Goal: Information Seeking & Learning: Find specific page/section

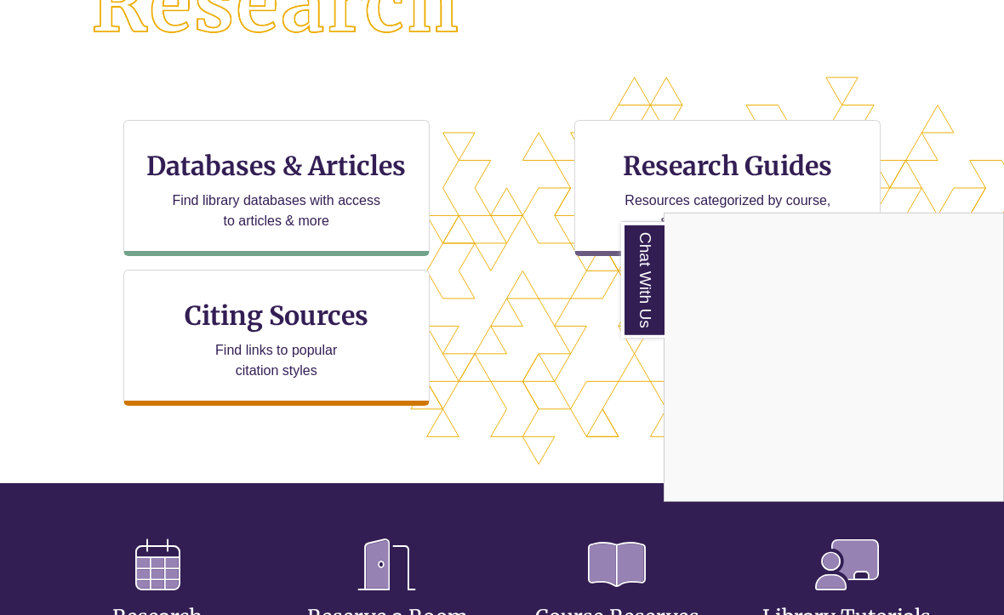
click at [368, 217] on div "Chat With Us" at bounding box center [502, 307] width 1004 height 615
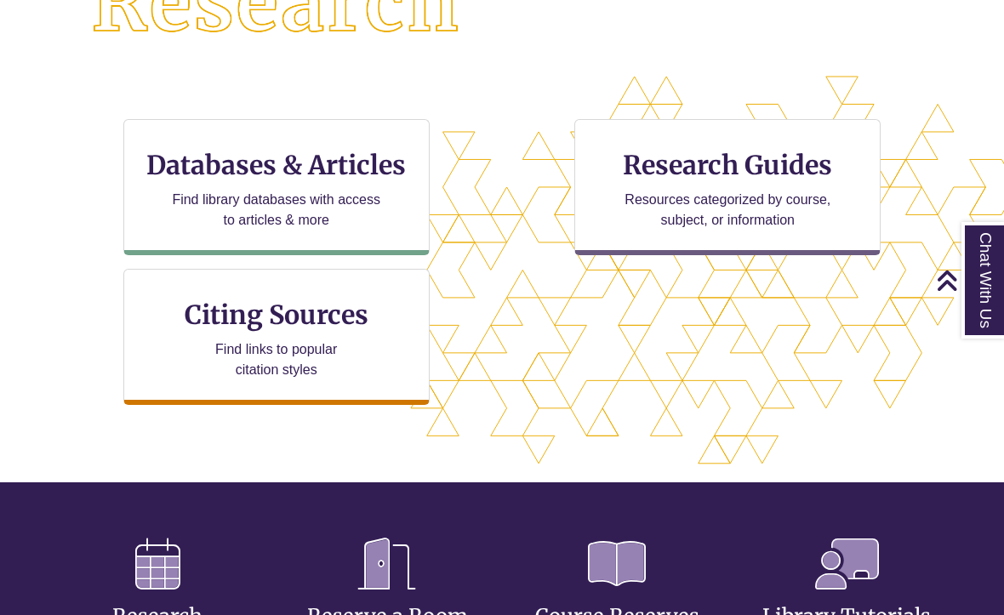
click at [354, 181] on div "Databases & Articles Find library databases with access to articles & more" at bounding box center [276, 187] width 306 height 136
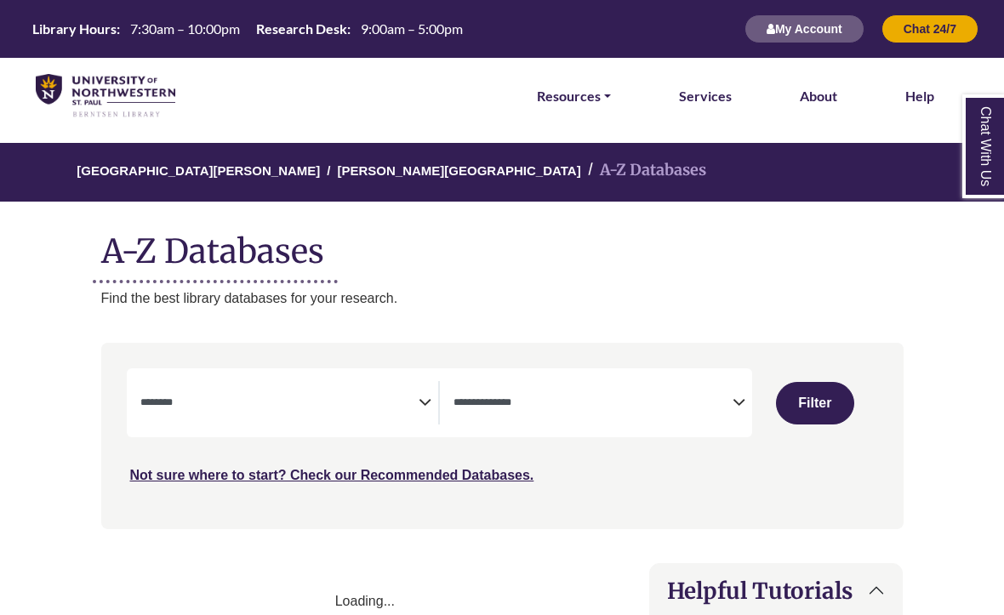
select select "Database Subject Filter"
select select "Database Types Filter"
select select "Database Subject Filter"
select select "Database Types Filter"
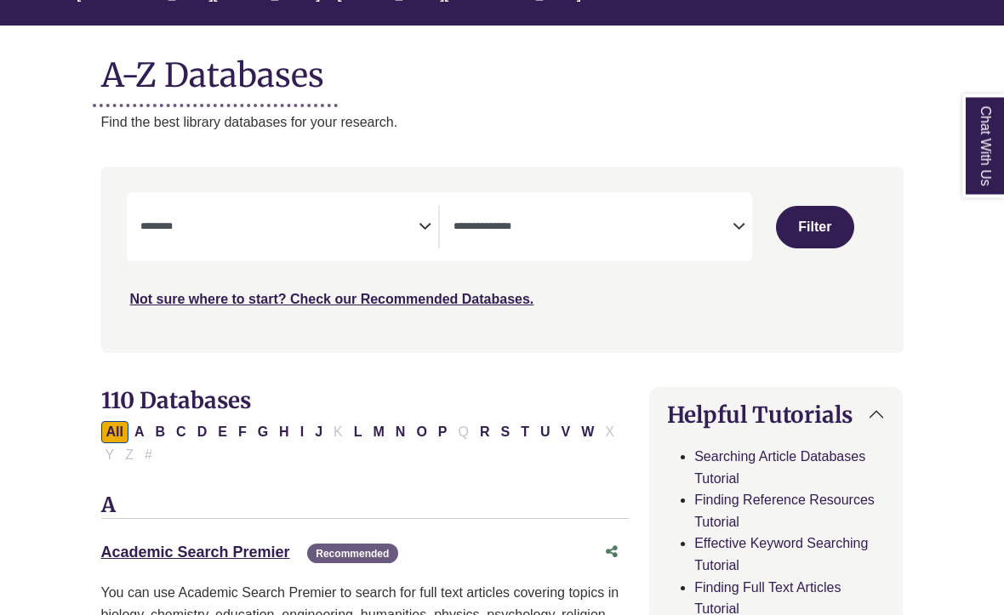
scroll to position [176, 0]
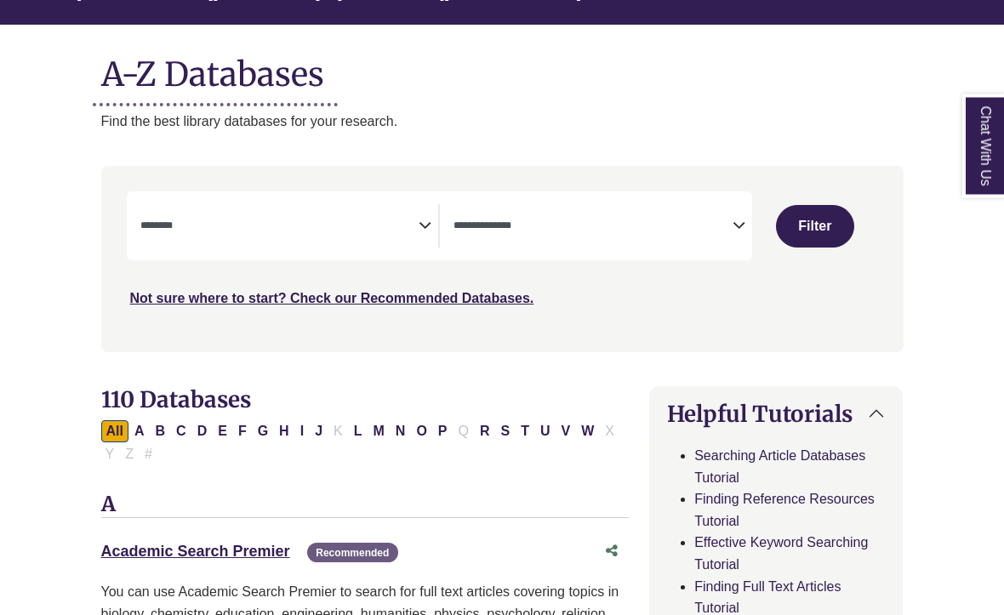
click at [397, 436] on button "N" at bounding box center [400, 432] width 20 height 22
select select "Database Subject Filter"
select select "Database Types Filter"
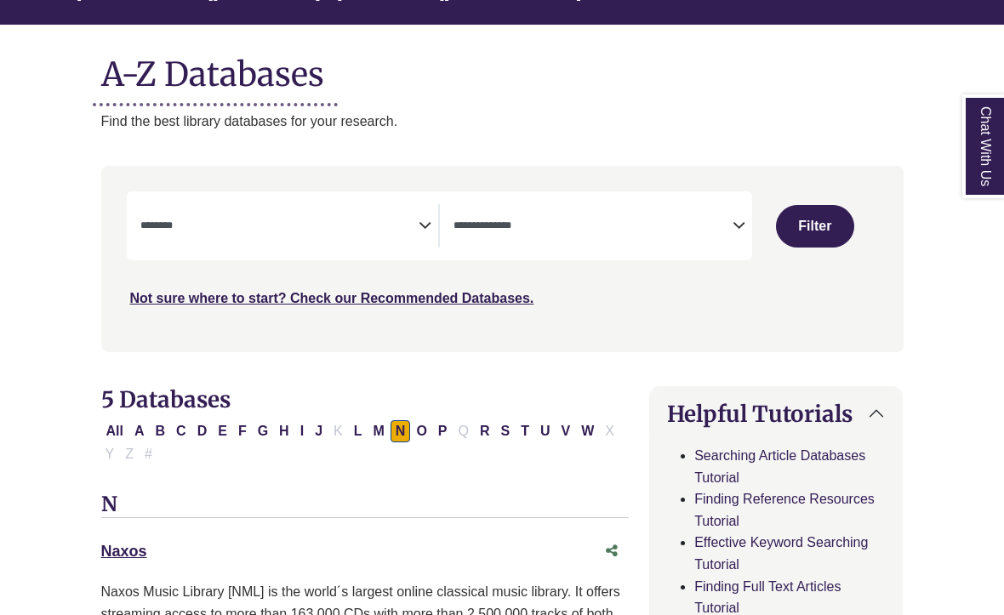
click at [117, 425] on button "All" at bounding box center [114, 431] width 27 height 22
select select "Database Subject Filter"
select select "Database Types Filter"
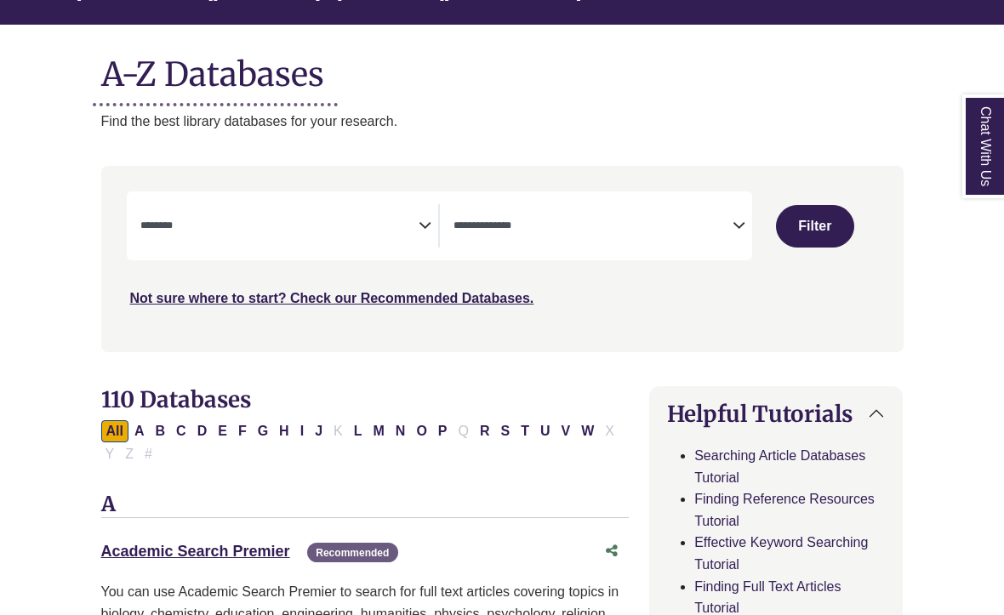
click at [276, 231] on textarea "Search" at bounding box center [279, 227] width 279 height 14
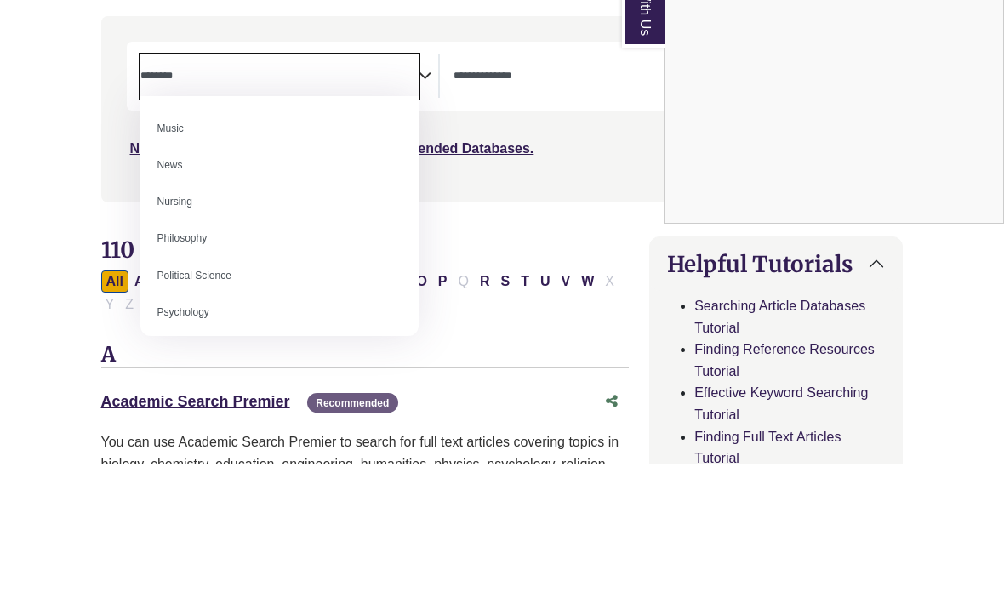
scroll to position [1179, 0]
select select "*****"
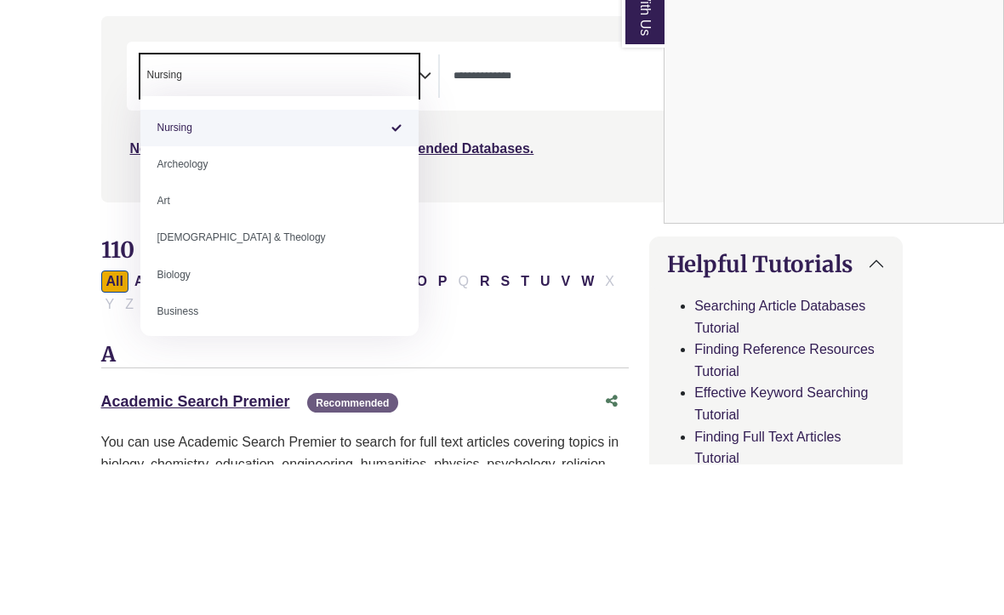
scroll to position [327, 0]
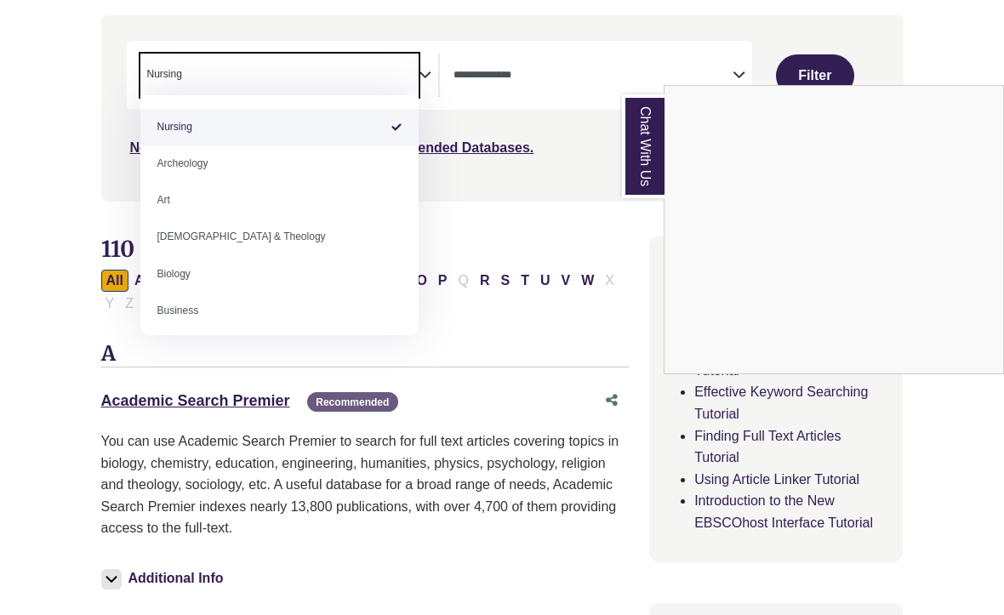
click at [834, 66] on div "Chat With Us" at bounding box center [502, 307] width 1004 height 615
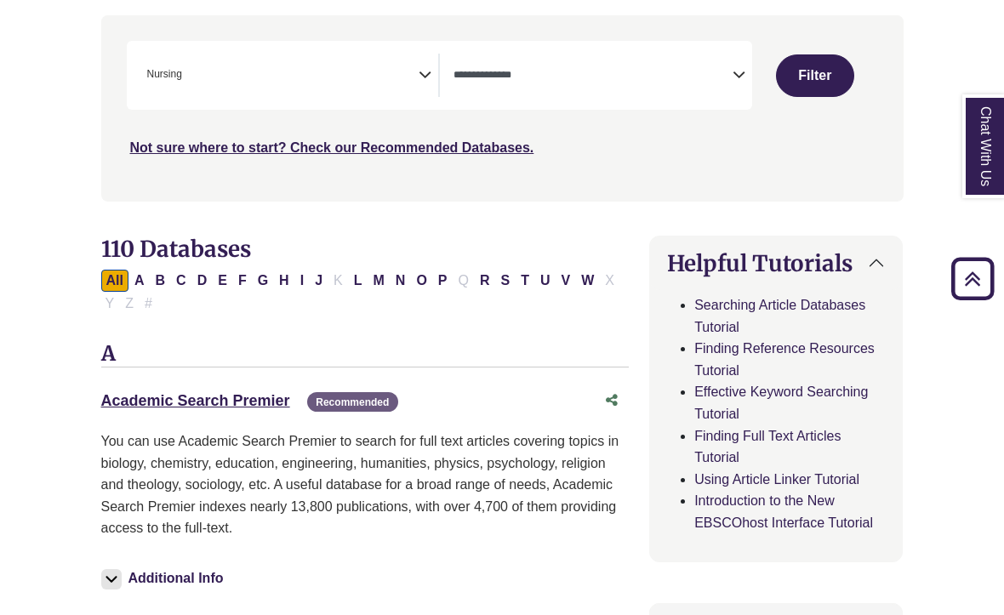
click at [817, 93] on button "Filter" at bounding box center [815, 75] width 78 height 43
select select "Database Types Filter"
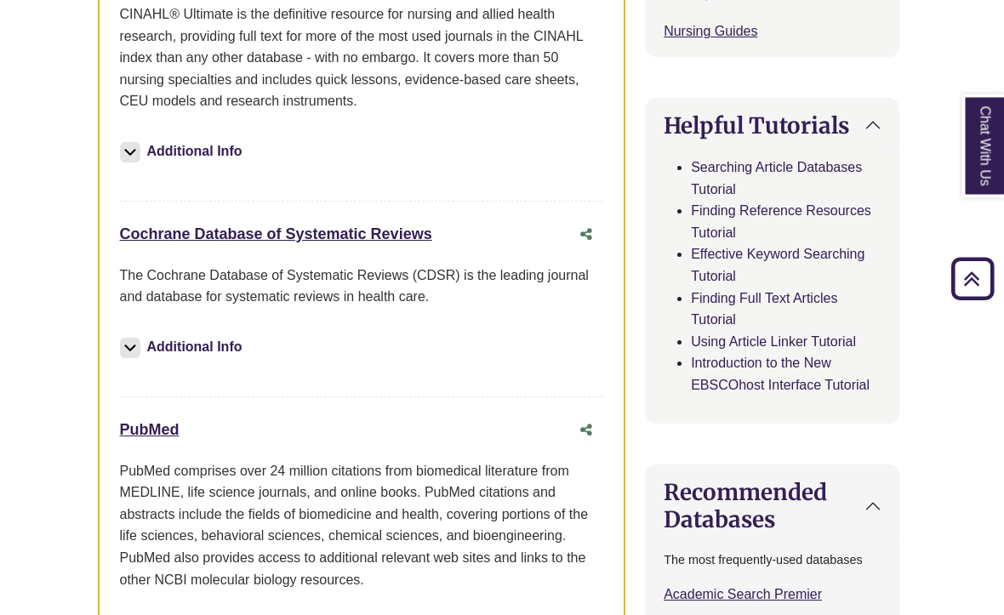
scroll to position [788, 3]
click at [160, 428] on link "PubMed This link opens in a new window" at bounding box center [150, 429] width 60 height 17
